Goal: Task Accomplishment & Management: Manage account settings

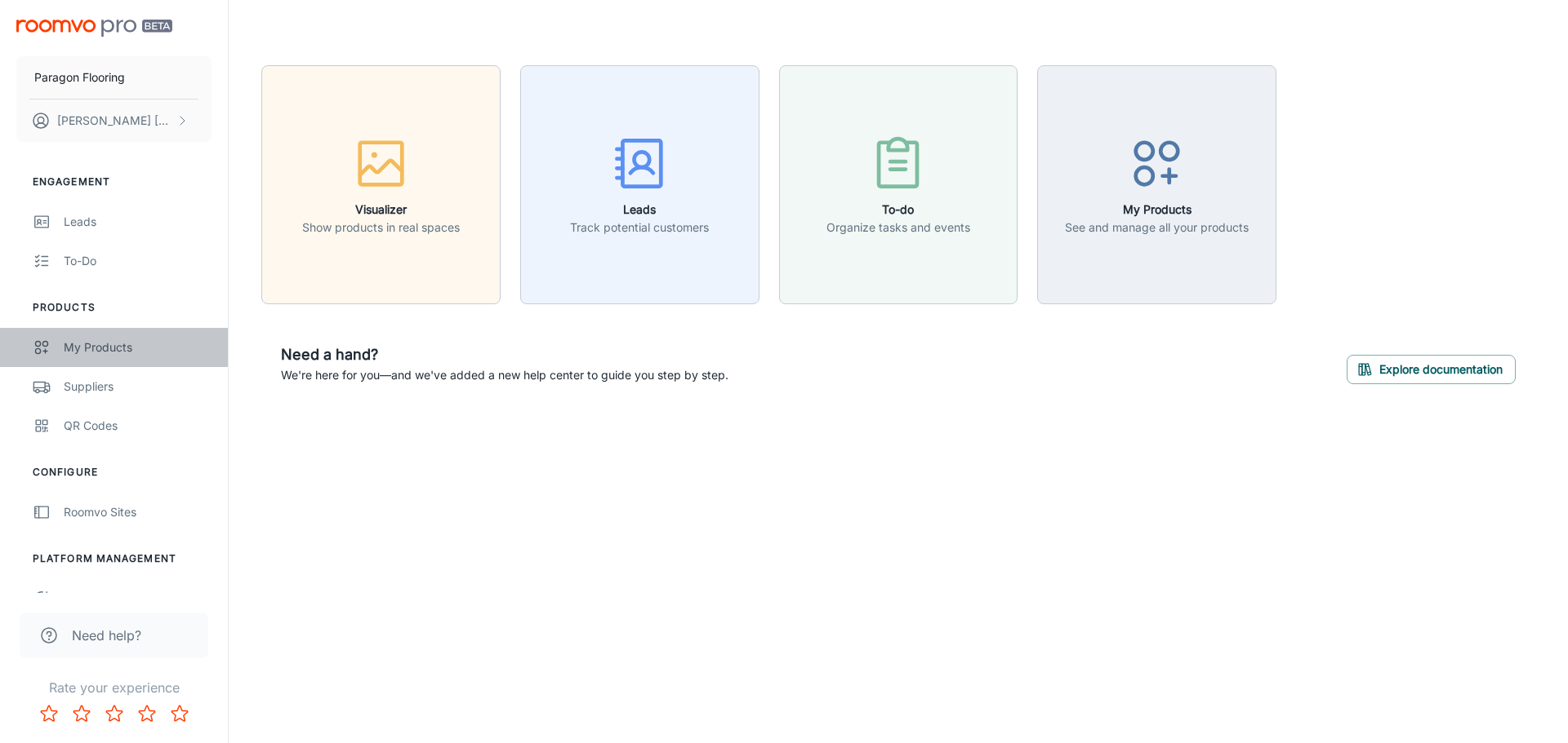
click at [123, 353] on div "My Products" at bounding box center [137, 347] width 148 height 18
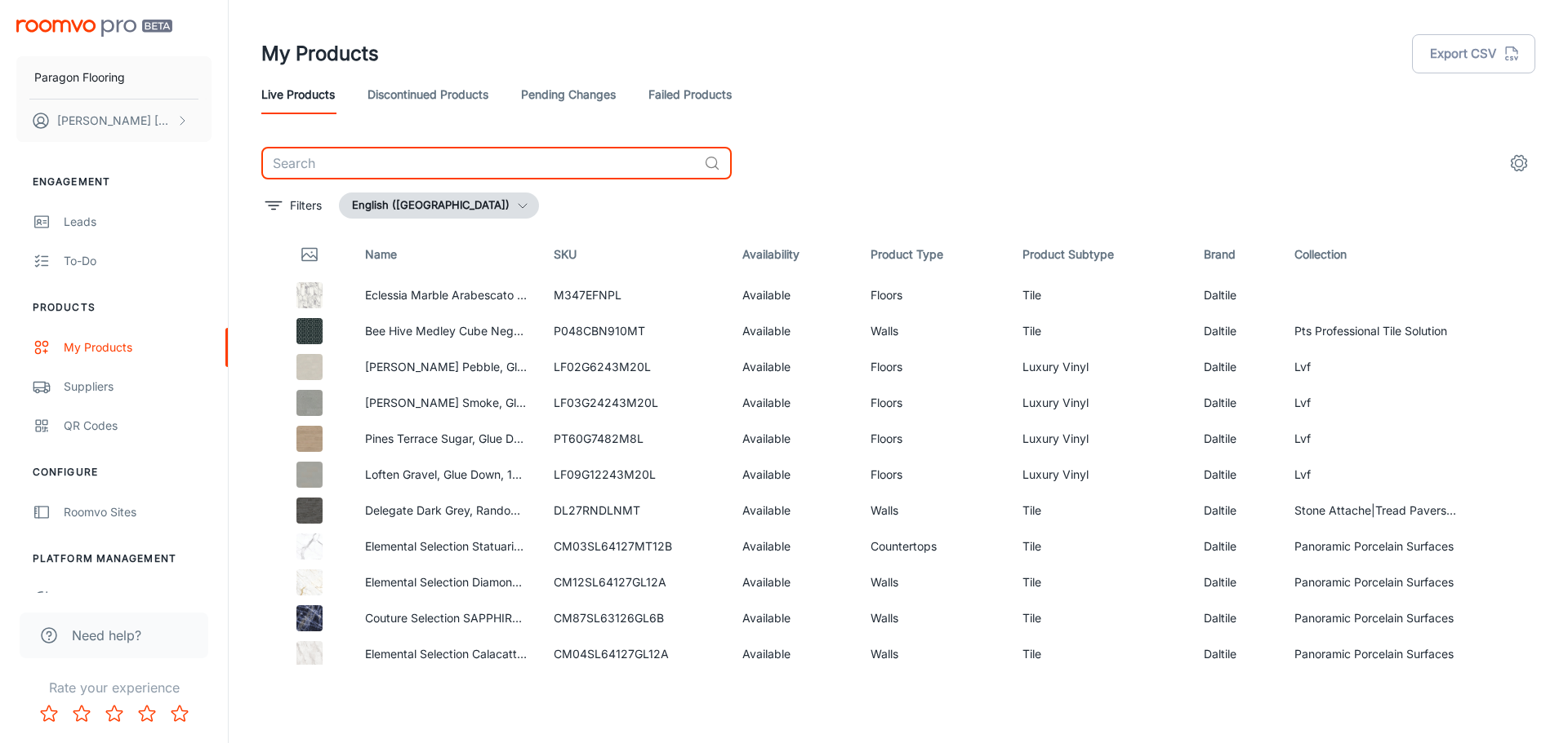
click at [393, 172] on input "text" at bounding box center [479, 162] width 436 height 33
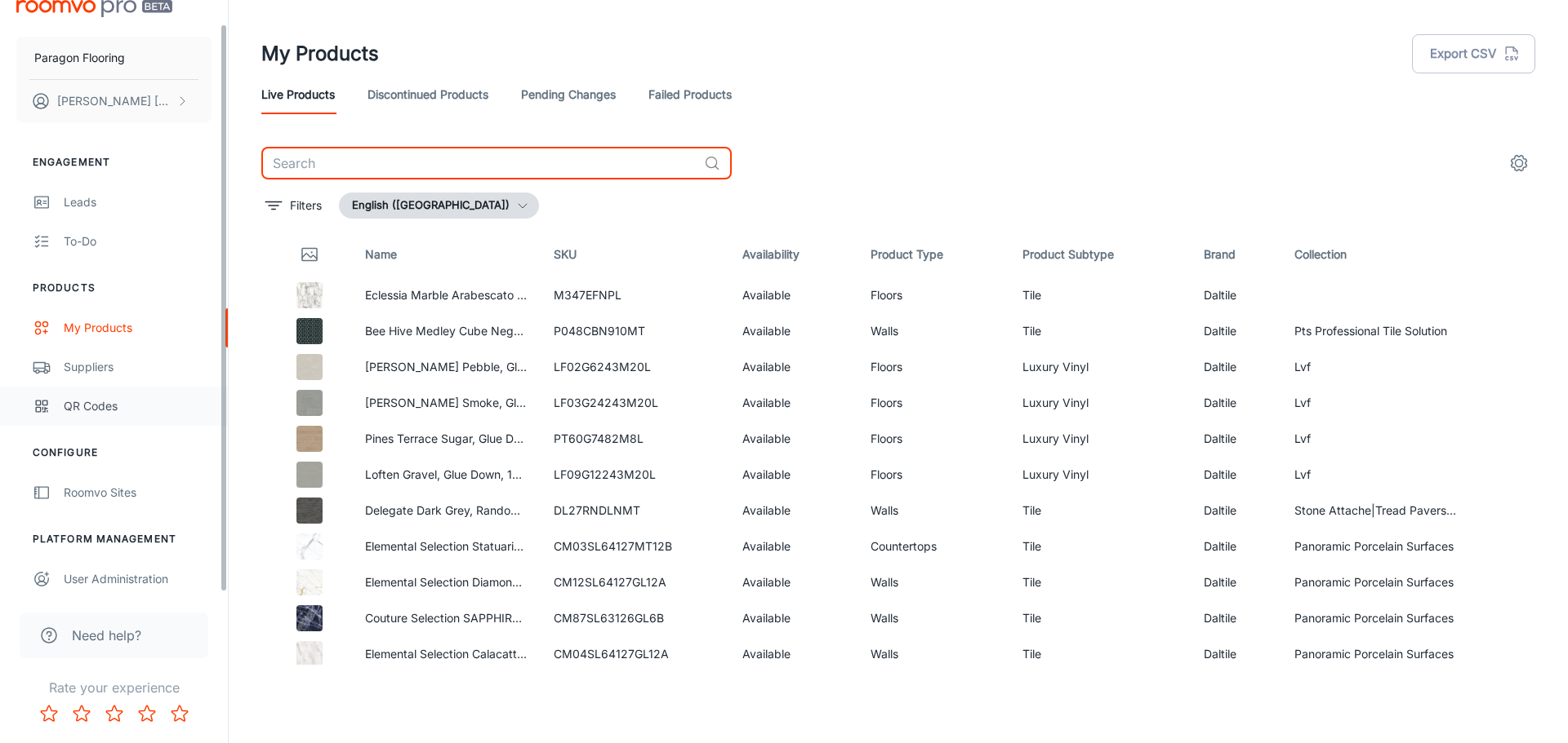
scroll to position [25, 0]
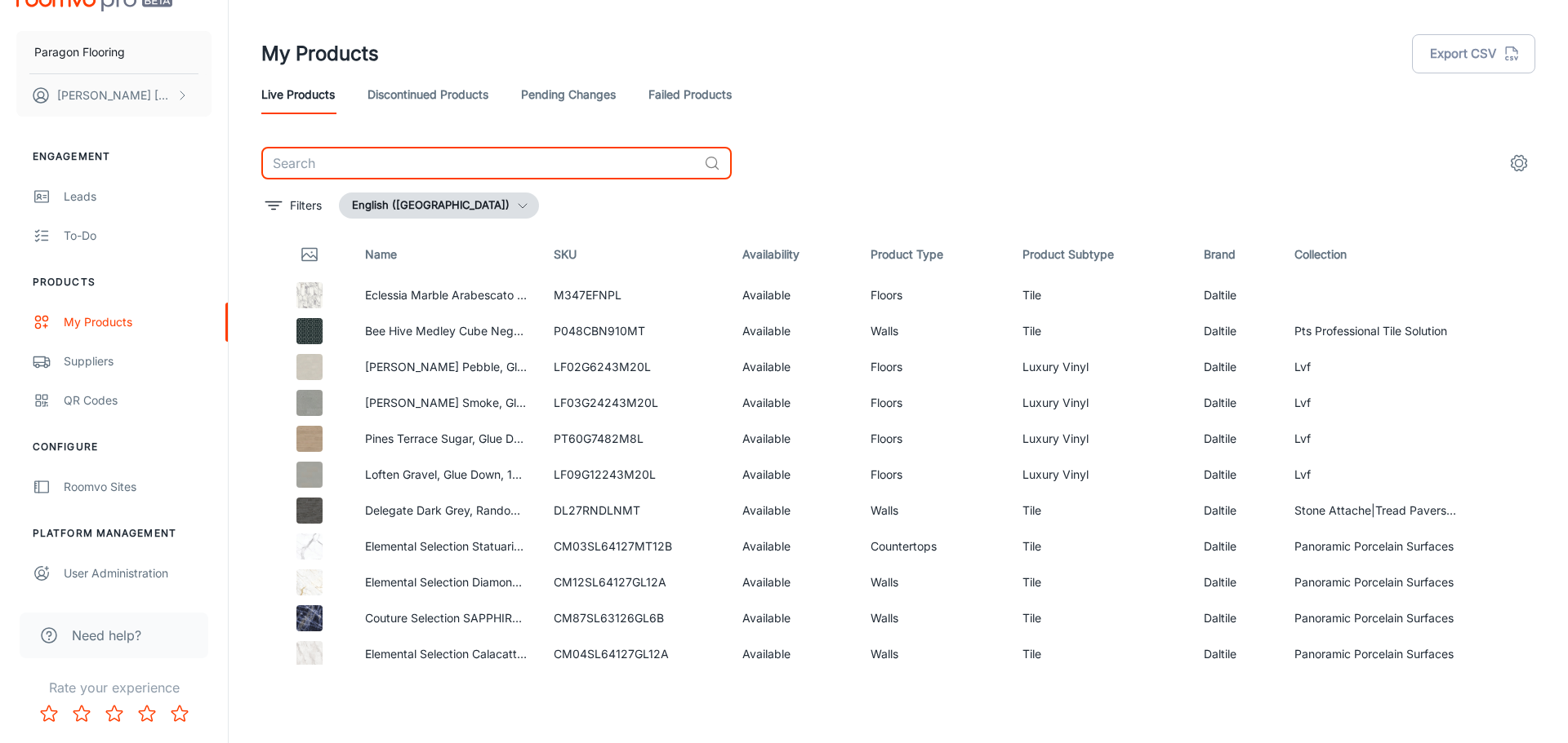
click at [336, 163] on input "text" at bounding box center [479, 162] width 436 height 33
click at [448, 100] on link "Discontinued Products" at bounding box center [427, 94] width 120 height 39
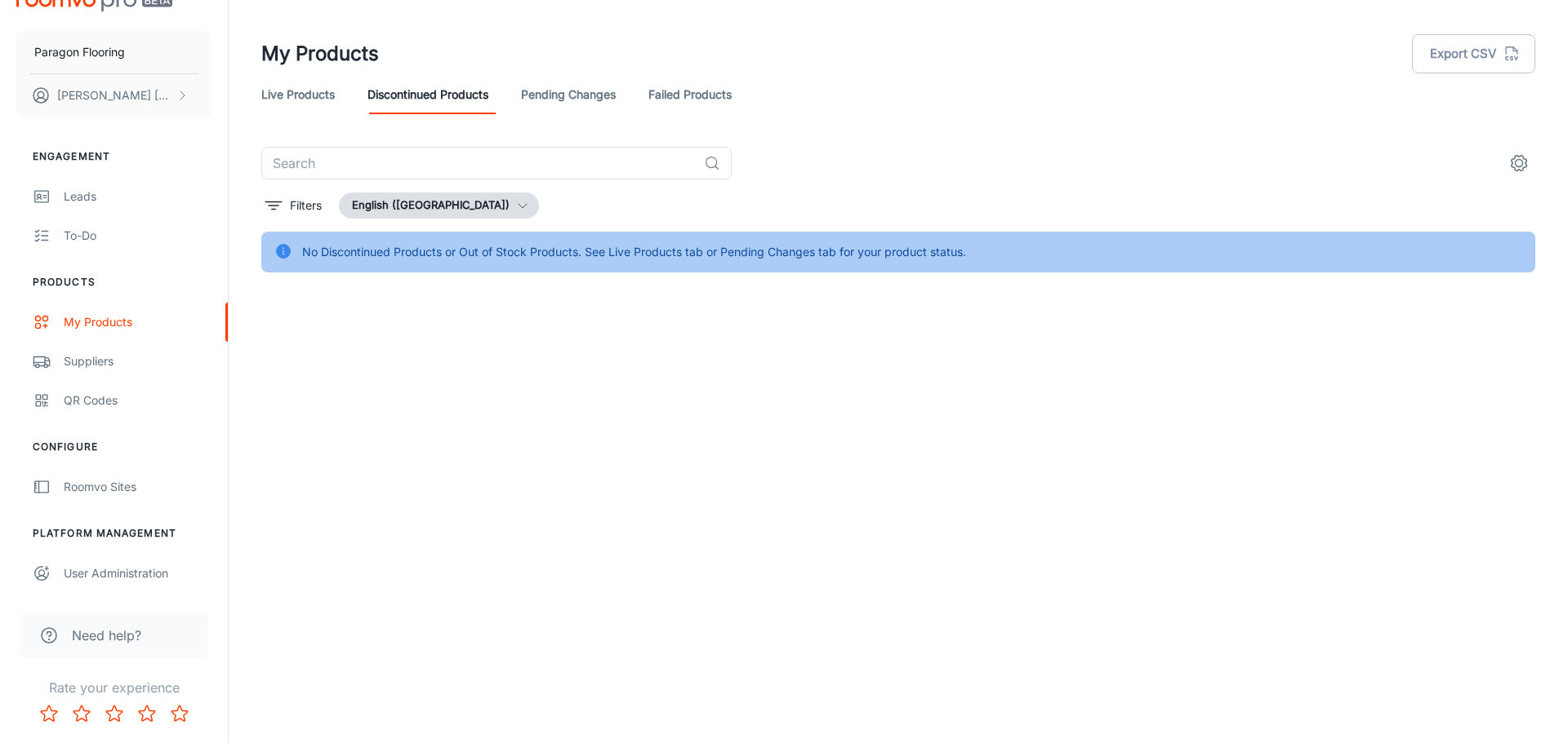
click at [581, 105] on link "Pending Changes" at bounding box center [568, 94] width 94 height 39
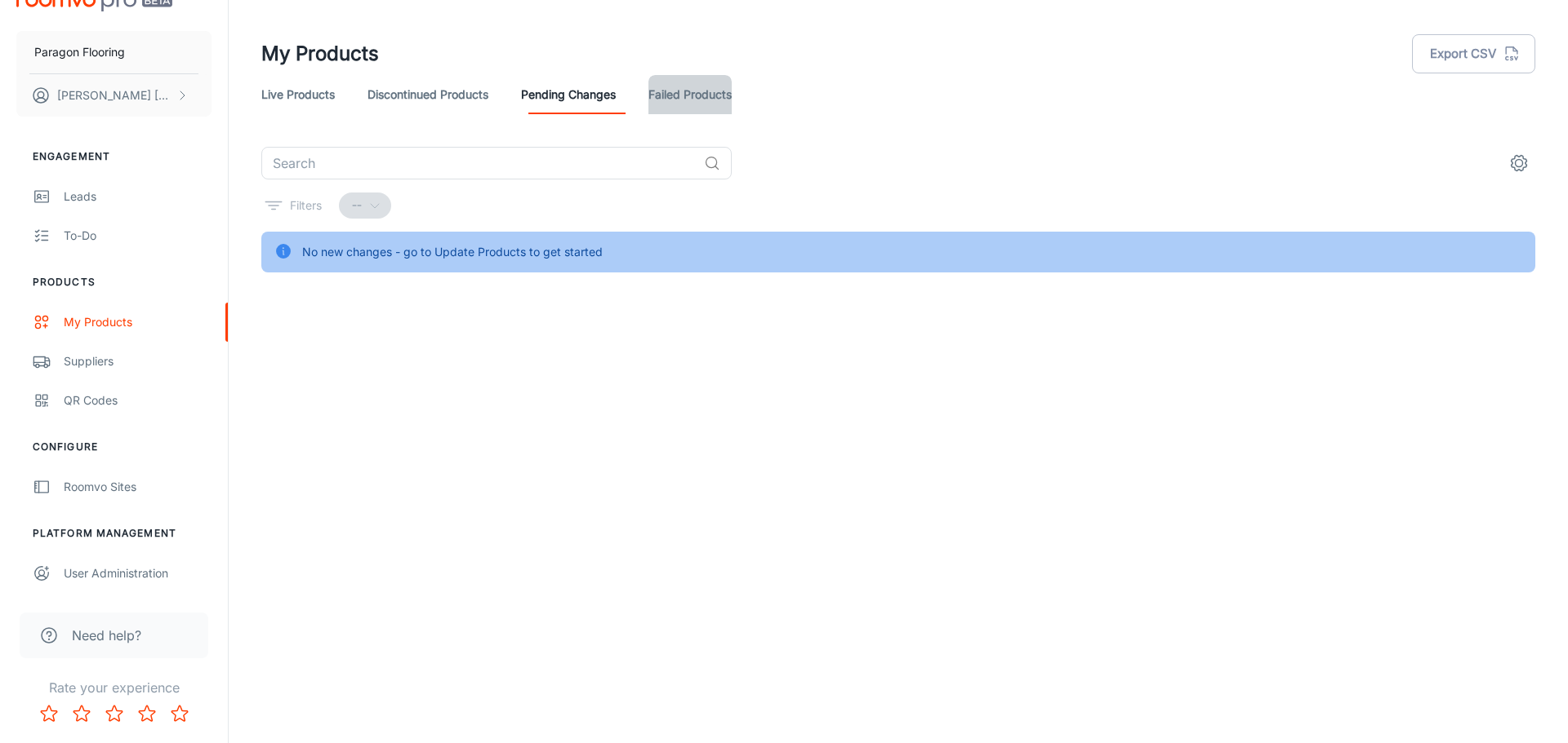
click at [706, 105] on link "Failed Products" at bounding box center [689, 94] width 83 height 39
click at [574, 105] on link "Pending Changes" at bounding box center [568, 94] width 94 height 39
click at [431, 106] on link "Discontinued Products" at bounding box center [427, 94] width 120 height 39
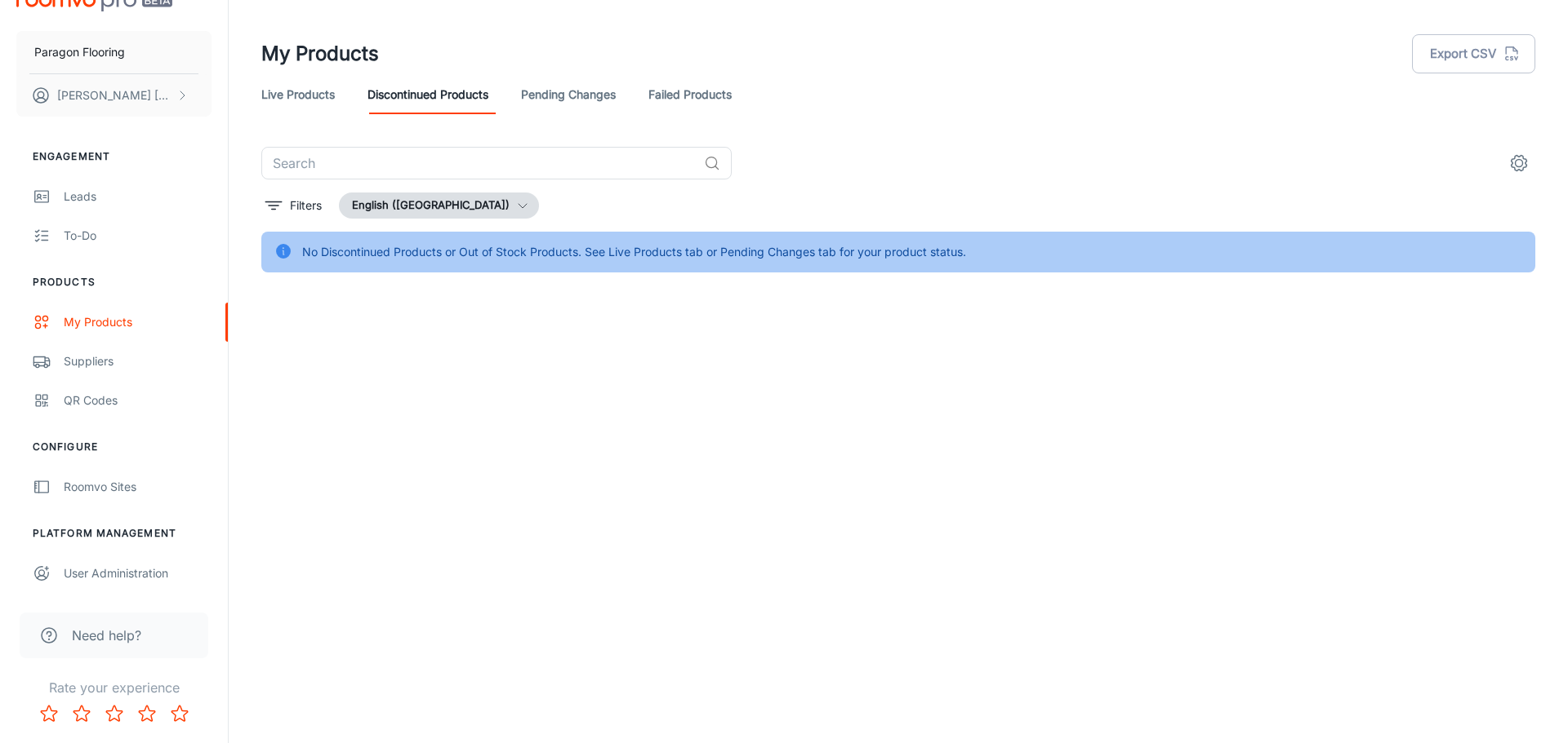
click at [299, 102] on link "Live Products" at bounding box center [298, 94] width 74 height 39
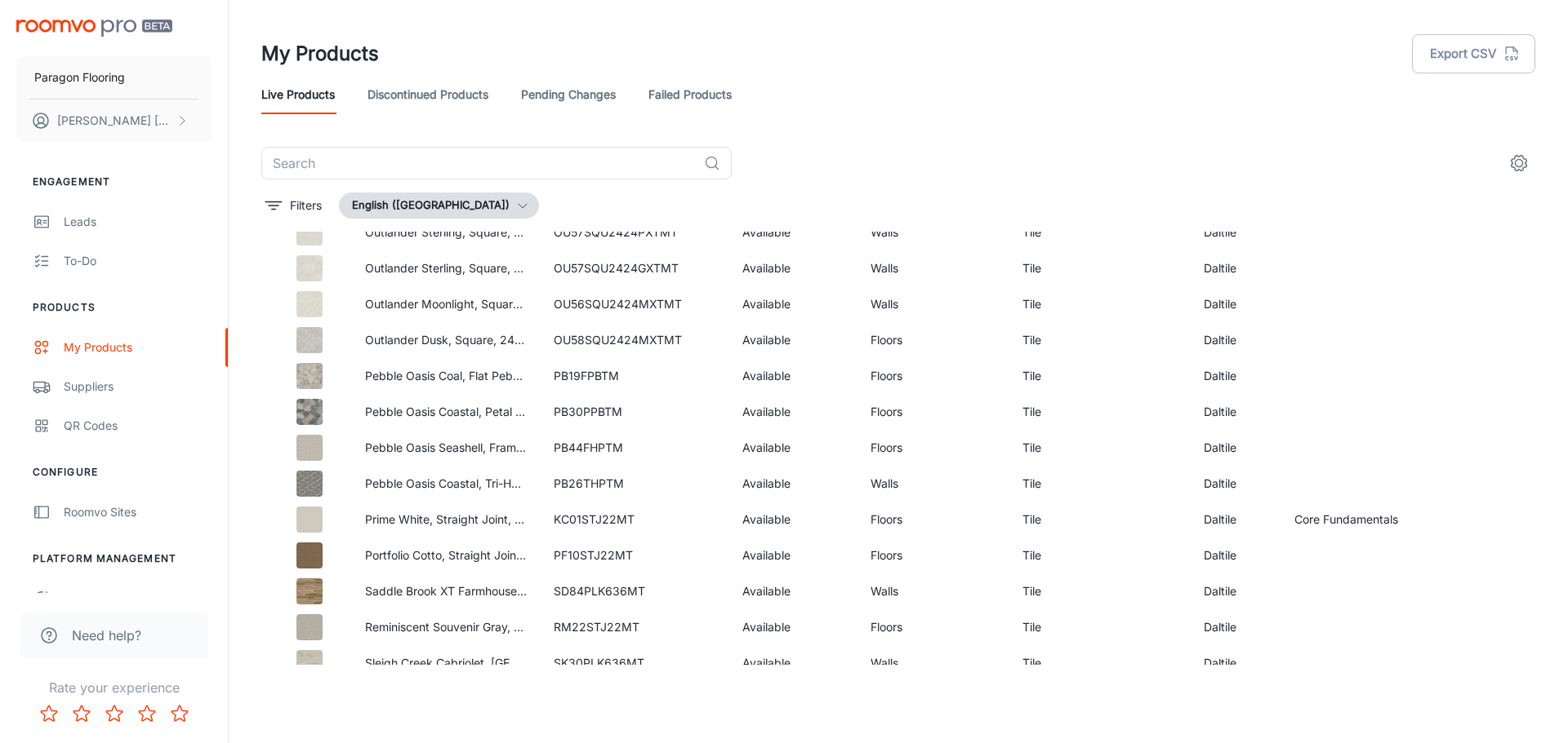
scroll to position [1773, 0]
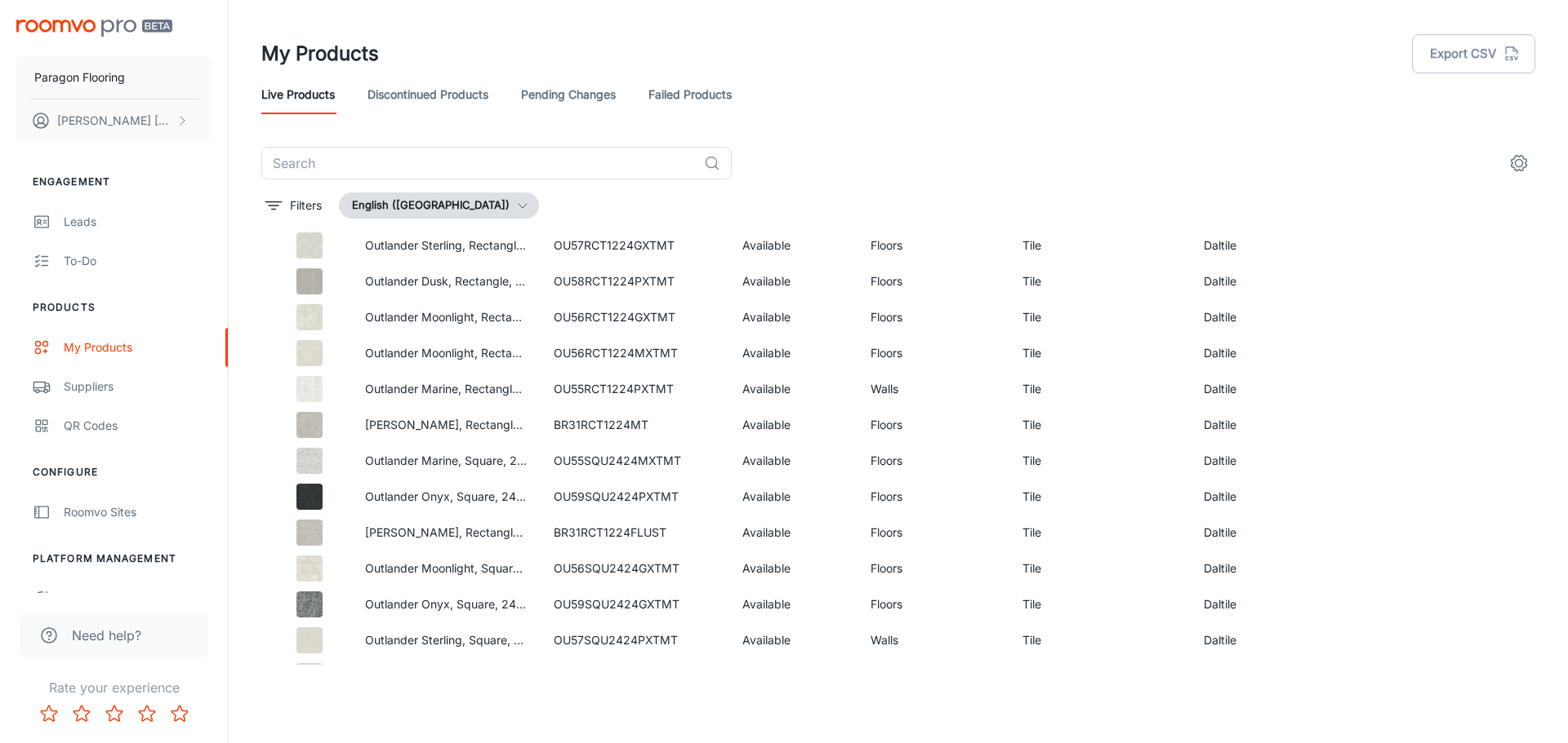
click at [593, 101] on link "Pending Changes" at bounding box center [568, 94] width 94 height 39
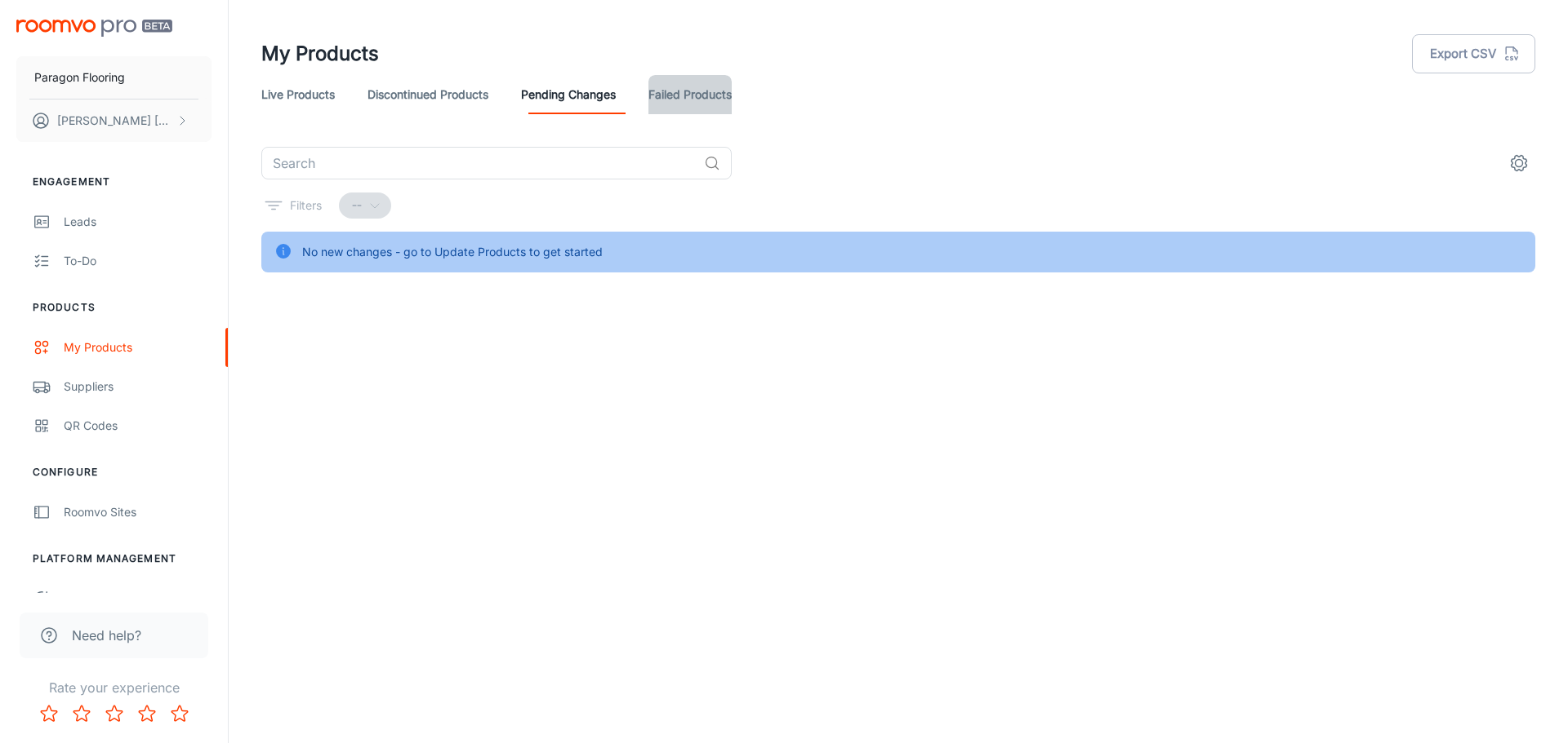
click at [668, 104] on link "Failed Products" at bounding box center [689, 94] width 83 height 39
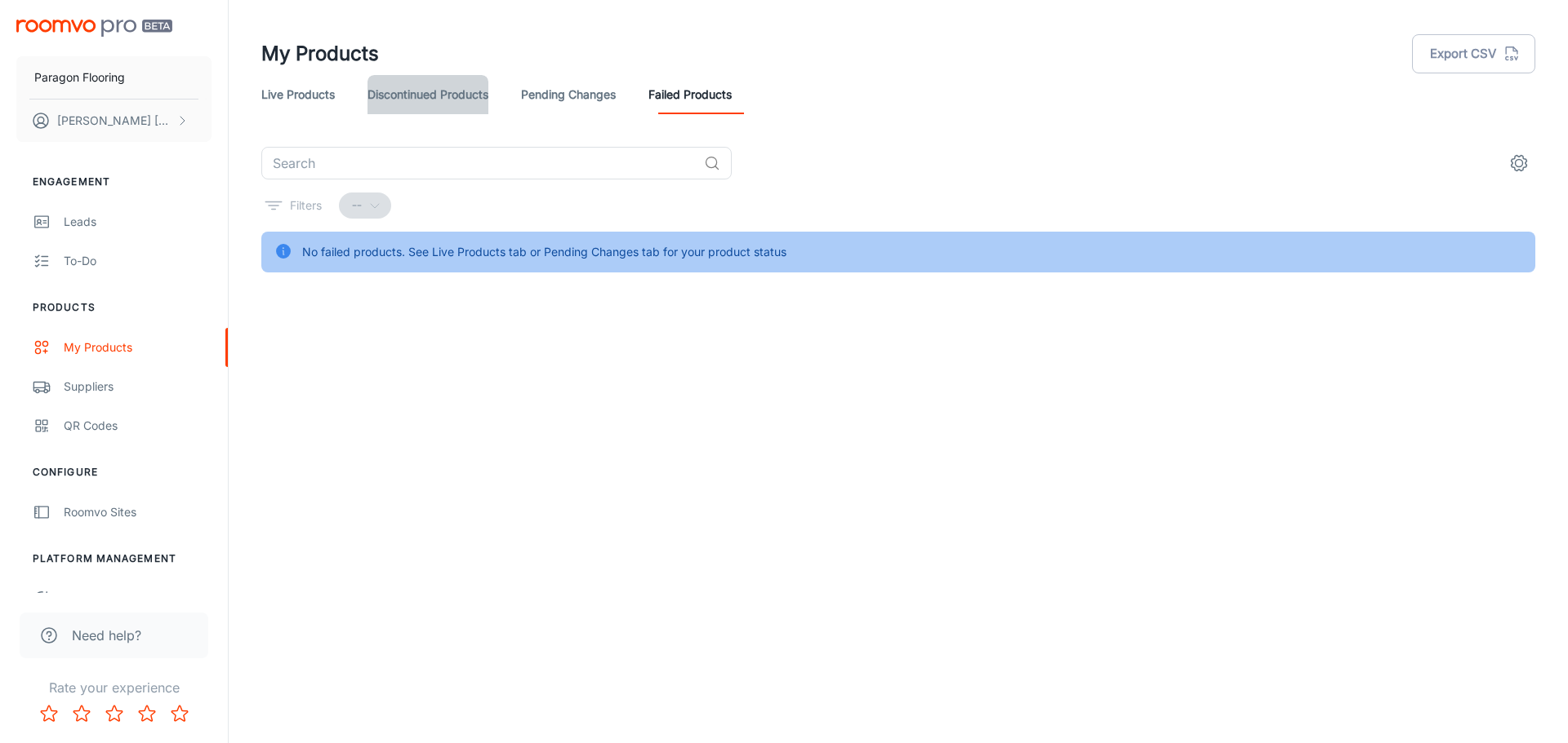
click at [455, 101] on link "Discontinued Products" at bounding box center [427, 94] width 120 height 39
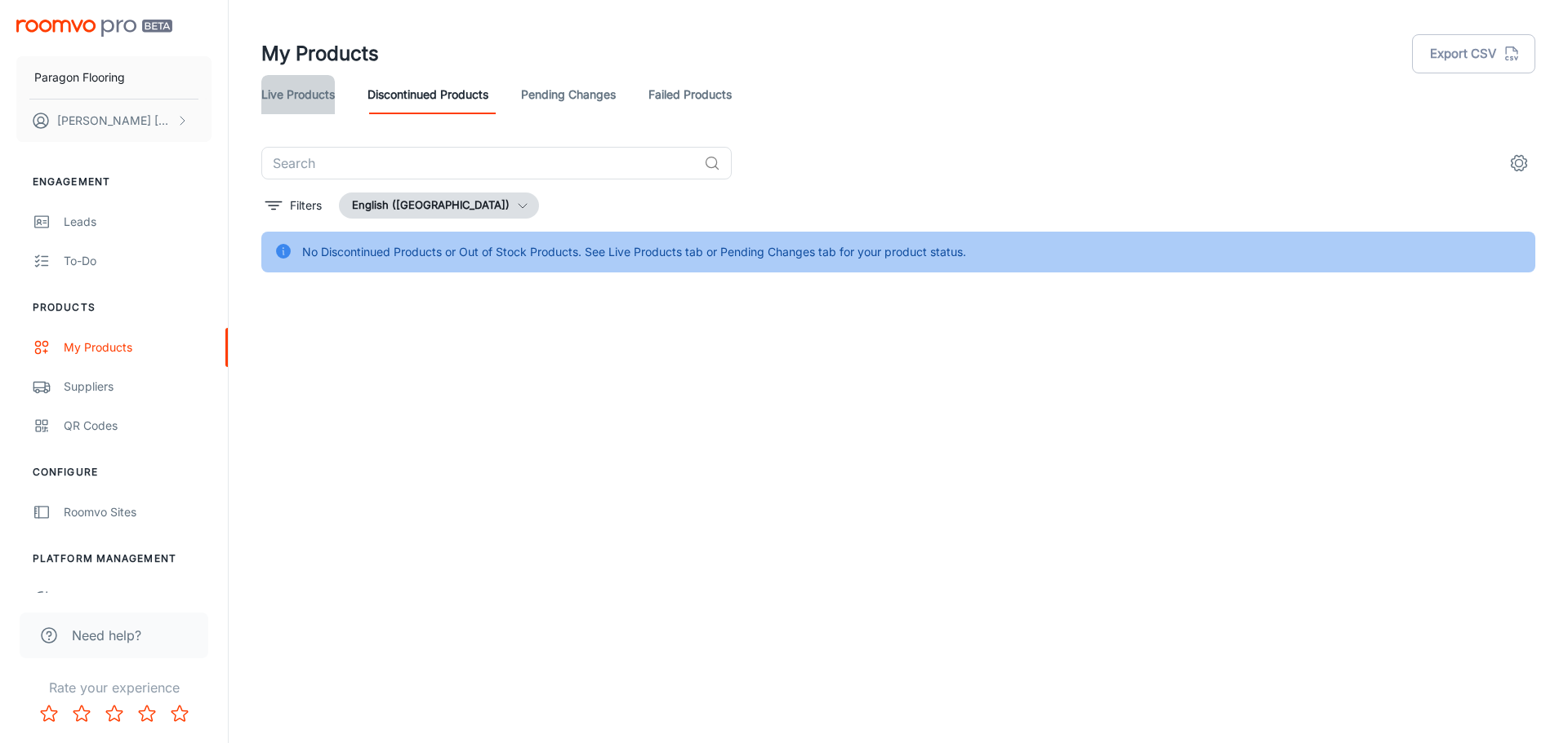
click at [289, 99] on link "Live Products" at bounding box center [298, 94] width 74 height 39
